Goal: Task Accomplishment & Management: Use online tool/utility

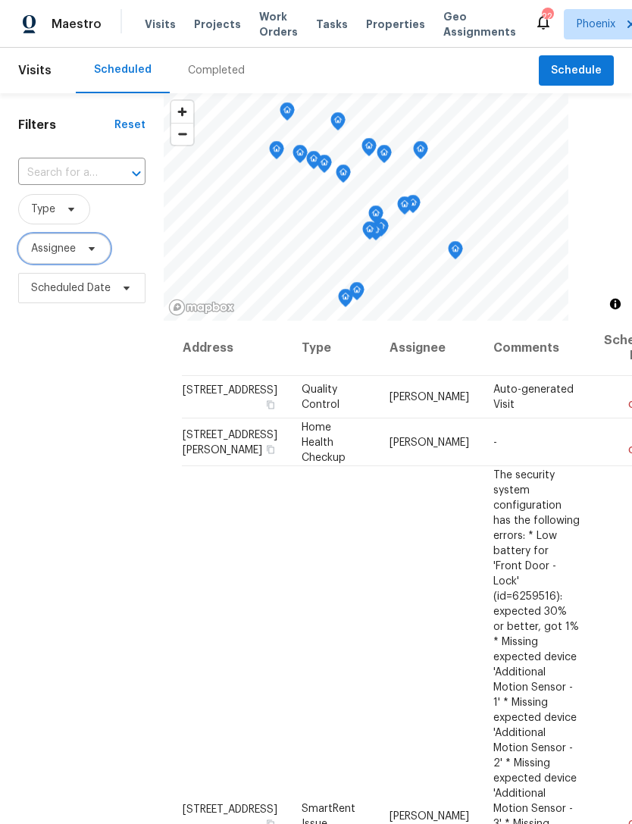
click at [77, 264] on span "Assignee" at bounding box center [64, 249] width 92 height 30
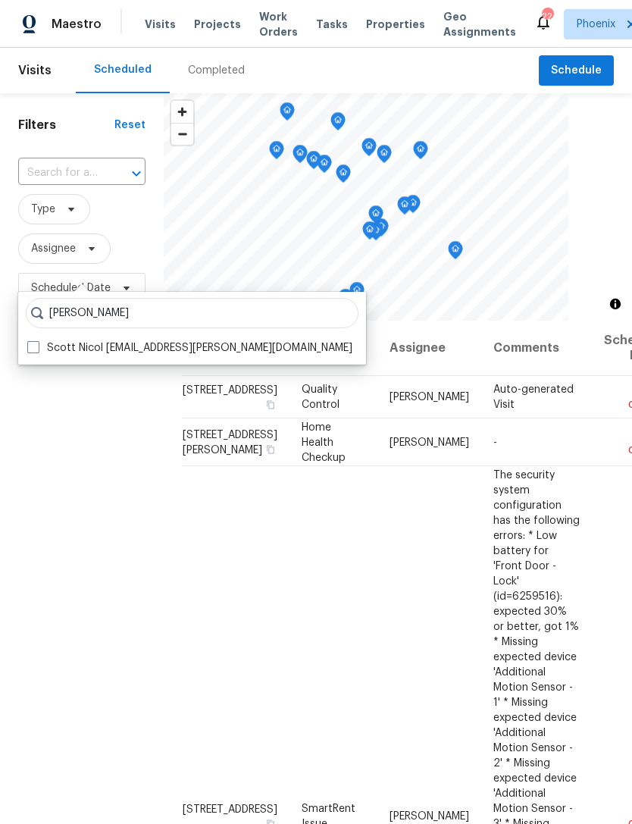
type input "[PERSON_NAME]"
click at [202, 344] on label "Scott Nicol [EMAIL_ADDRESS][PERSON_NAME][DOMAIN_NAME]" at bounding box center [189, 347] width 325 height 15
click at [37, 344] on input "Scott Nicol [EMAIL_ADDRESS][PERSON_NAME][DOMAIN_NAME]" at bounding box center [32, 345] width 10 height 10
checkbox input "true"
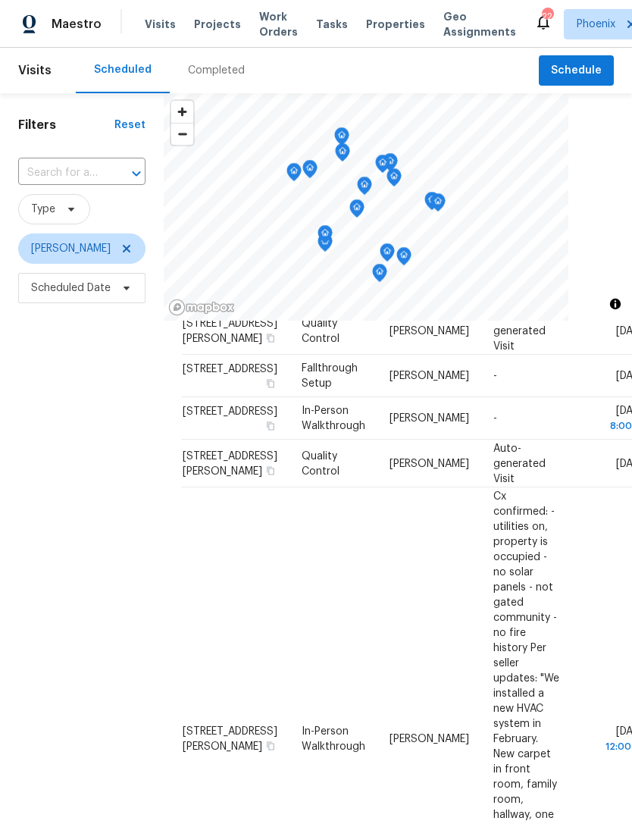
scroll to position [223, 0]
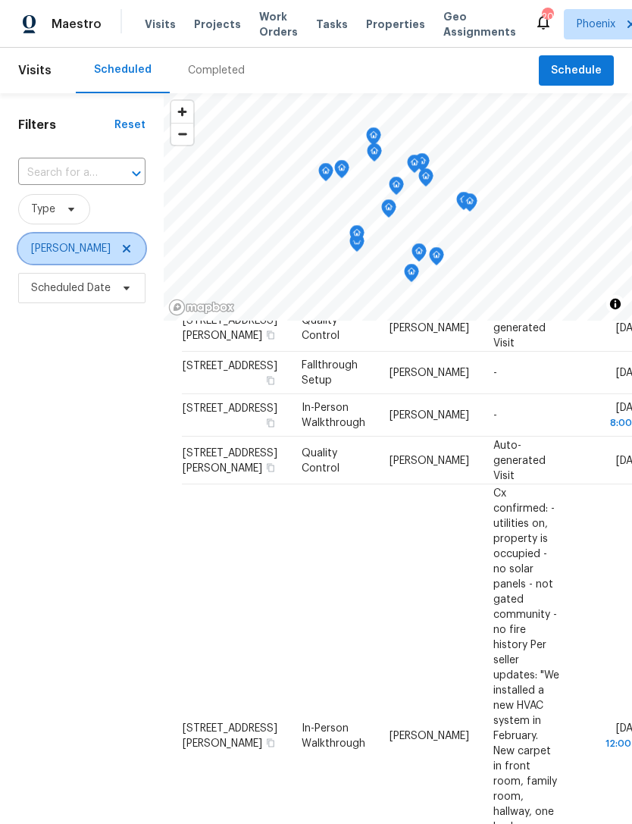
click at [121, 255] on icon at bounding box center [127, 249] width 12 height 12
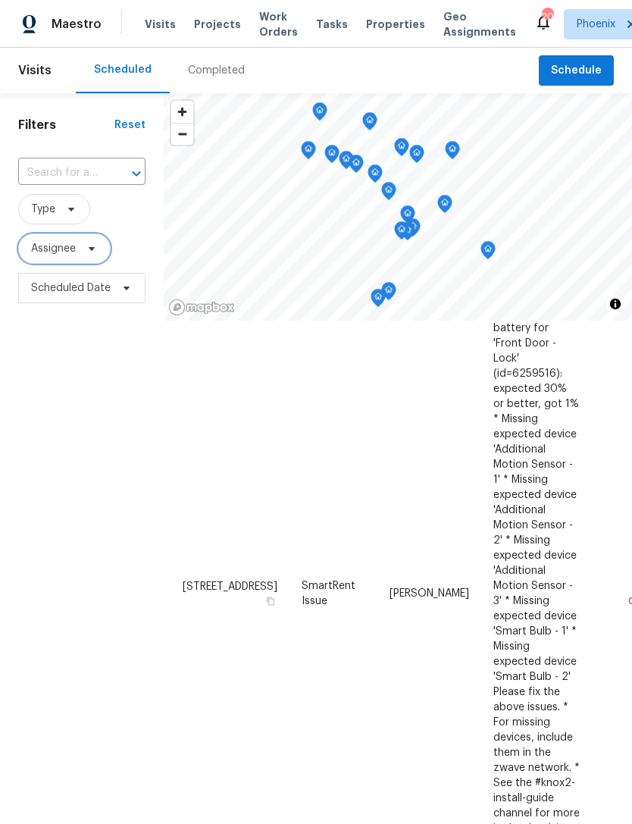
click at [81, 255] on span at bounding box center [89, 249] width 17 height 12
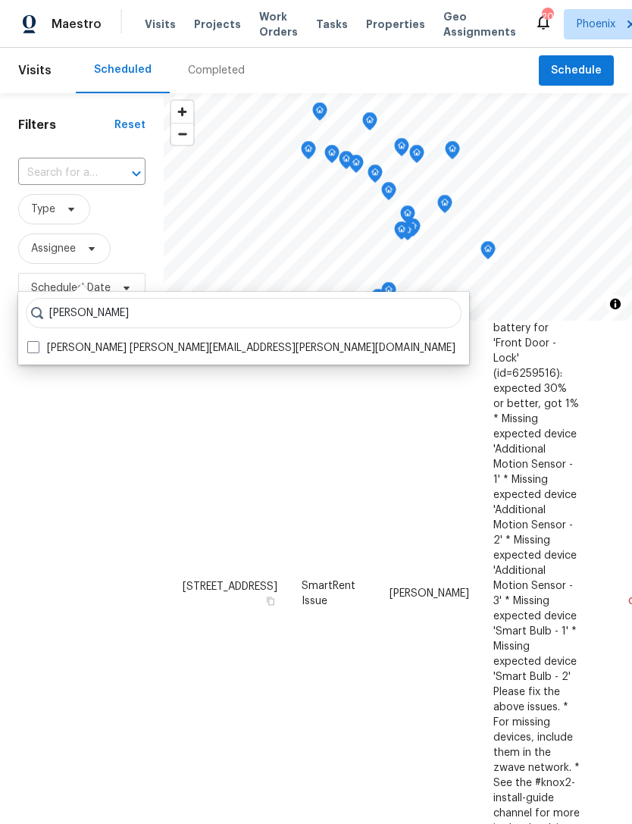
type input "[PERSON_NAME]"
click at [216, 345] on label "[PERSON_NAME] [PERSON_NAME][EMAIL_ADDRESS][PERSON_NAME][DOMAIN_NAME]" at bounding box center [241, 347] width 428 height 15
click at [37, 345] on input "[PERSON_NAME] [PERSON_NAME][EMAIL_ADDRESS][PERSON_NAME][DOMAIN_NAME]" at bounding box center [32, 345] width 10 height 10
checkbox input "true"
